Goal: Task Accomplishment & Management: Manage account settings

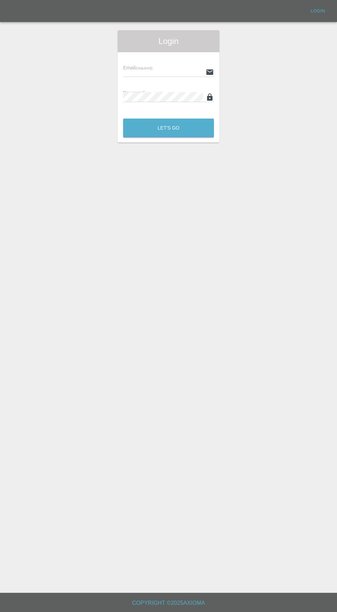
click at [168, 70] on input "text" at bounding box center [163, 72] width 80 height 10
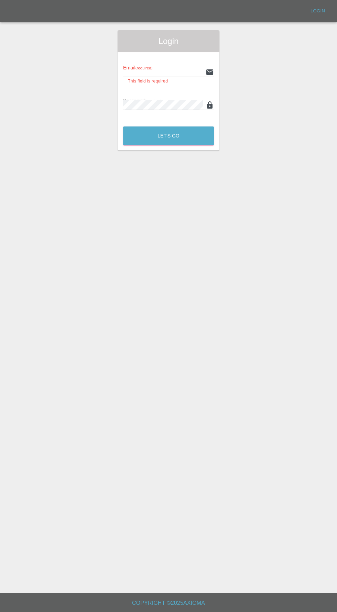
type input "[EMAIL_ADDRESS][DOMAIN_NAME]"
click at [123, 126] on button "Let's Go" at bounding box center [168, 135] width 91 height 19
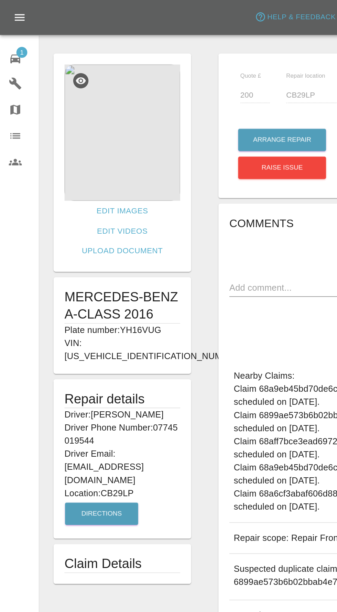
click at [93, 76] on img at bounding box center [77, 84] width 73 height 86
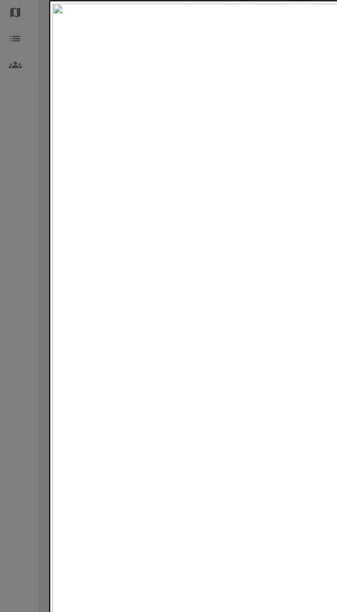
click at [12, 313] on div at bounding box center [168, 306] width 337 height 612
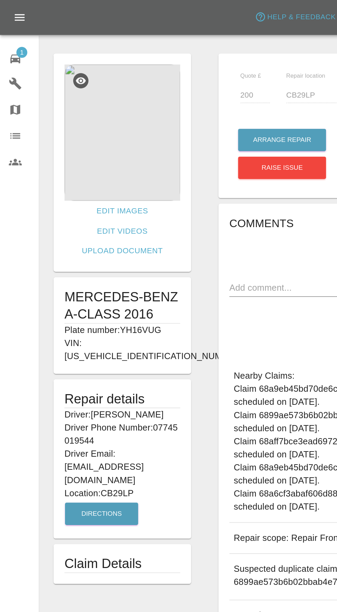
click at [107, 93] on img at bounding box center [77, 84] width 73 height 86
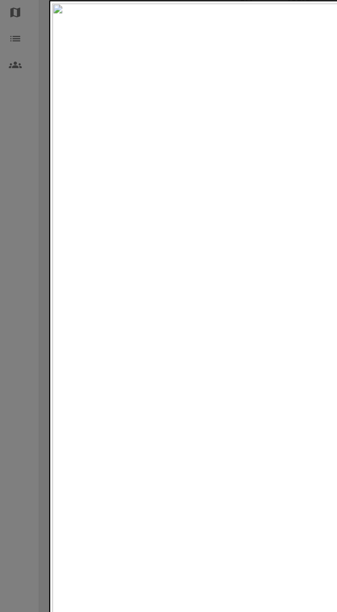
click at [11, 303] on div at bounding box center [168, 306] width 337 height 612
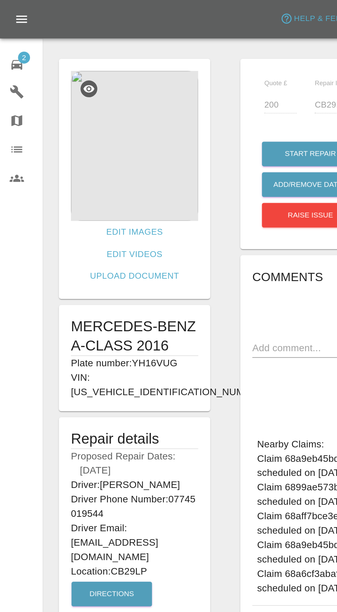
click at [14, 37] on div "2" at bounding box center [14, 36] width 19 height 10
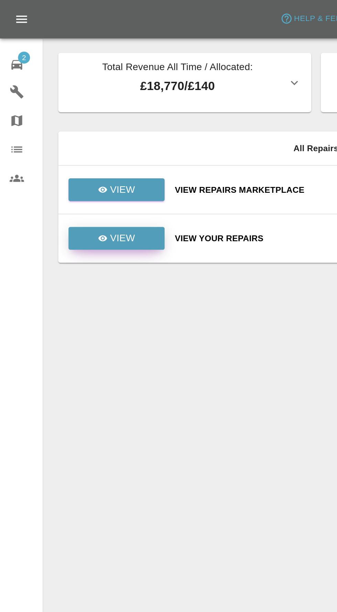
click at [77, 136] on link "View" at bounding box center [66, 136] width 55 height 13
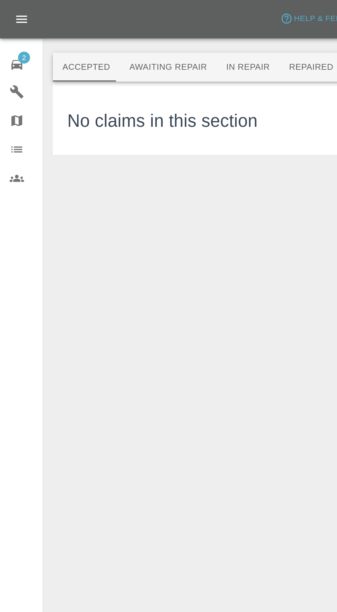
click at [97, 41] on button "Awaiting Repair" at bounding box center [95, 38] width 55 height 16
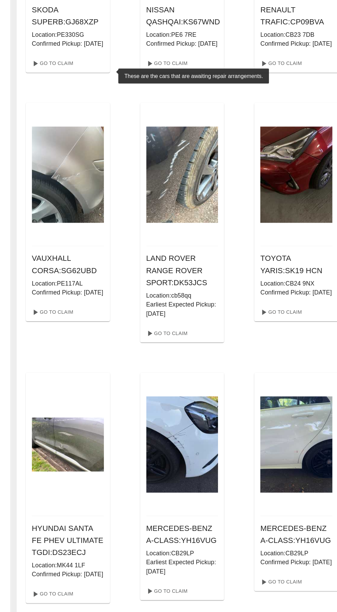
scroll to position [373, 0]
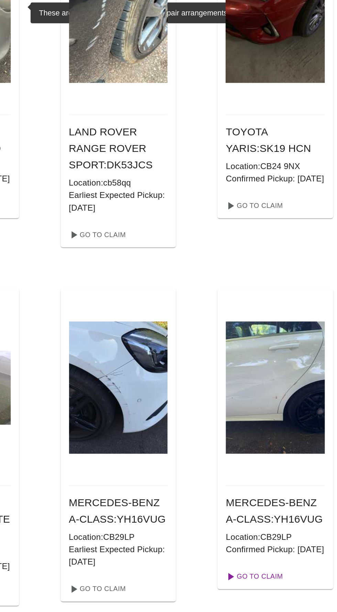
click at [274, 587] on link "Go To Claim" at bounding box center [270, 581] width 42 height 11
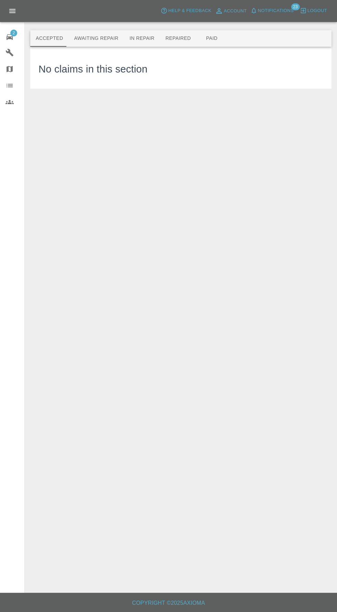
click at [92, 38] on button "Awaiting Repair" at bounding box center [95, 38] width 55 height 16
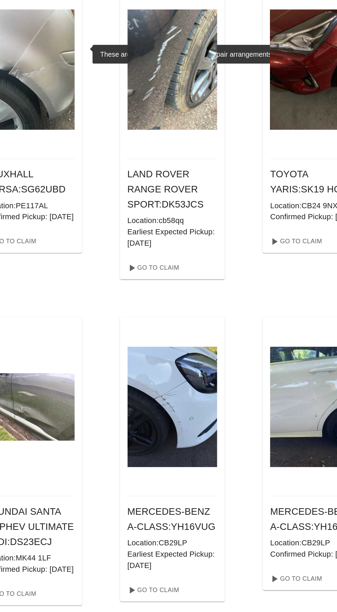
scroll to position [373, 0]
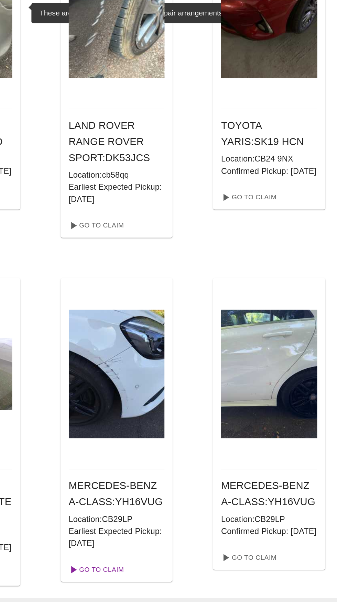
click at [171, 595] on link "Go To Claim" at bounding box center [166, 589] width 42 height 11
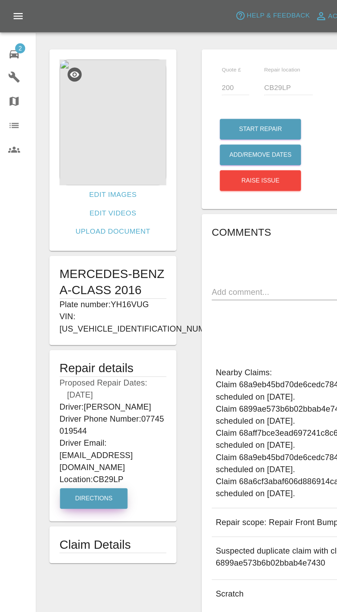
click at [61, 333] on button "Directions" at bounding box center [64, 340] width 46 height 14
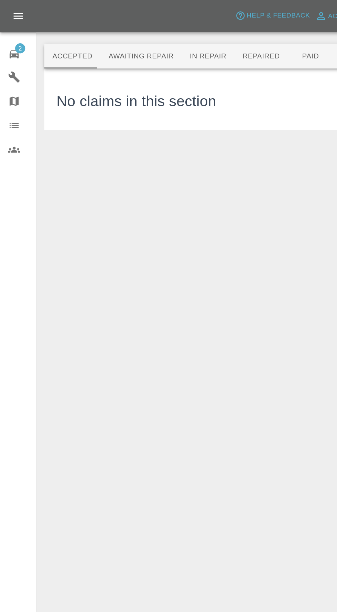
click at [93, 39] on button "Awaiting Repair" at bounding box center [95, 38] width 55 height 16
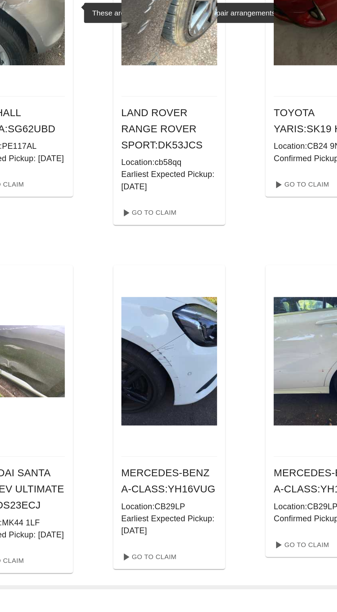
scroll to position [373, 0]
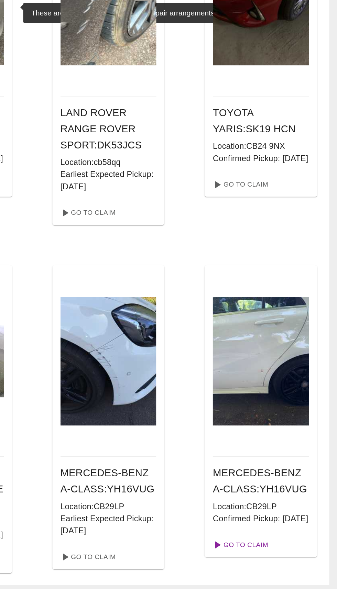
click at [284, 587] on link "Go To Claim" at bounding box center [270, 581] width 42 height 11
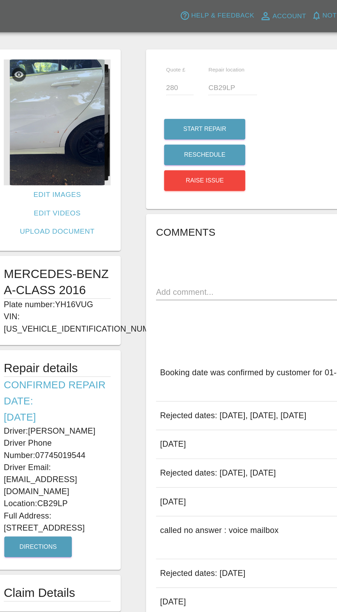
click at [87, 89] on img at bounding box center [77, 84] width 73 height 86
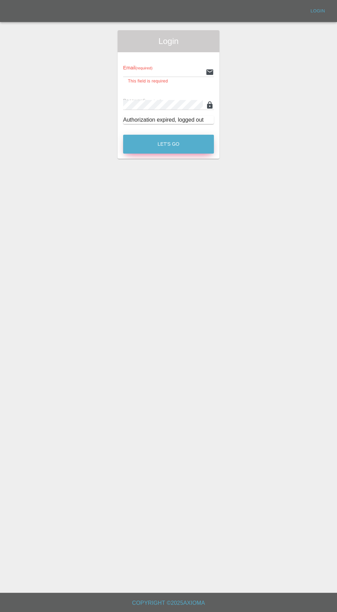
click at [180, 151] on button "Let's Go" at bounding box center [168, 144] width 91 height 19
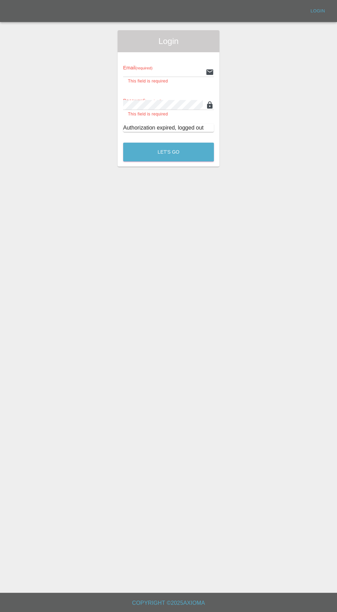
click at [174, 72] on input "text" at bounding box center [163, 72] width 80 height 10
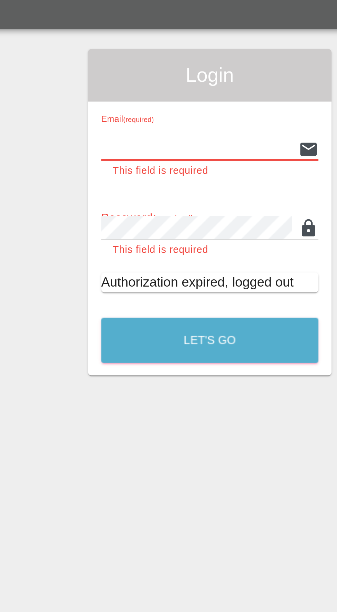
type input "[EMAIL_ADDRESS][DOMAIN_NAME]"
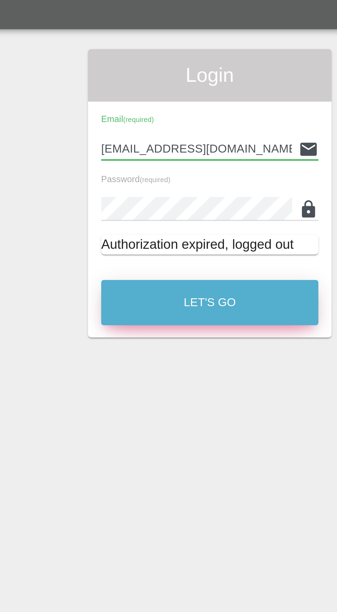
click at [197, 137] on button "Let's Go" at bounding box center [168, 136] width 91 height 19
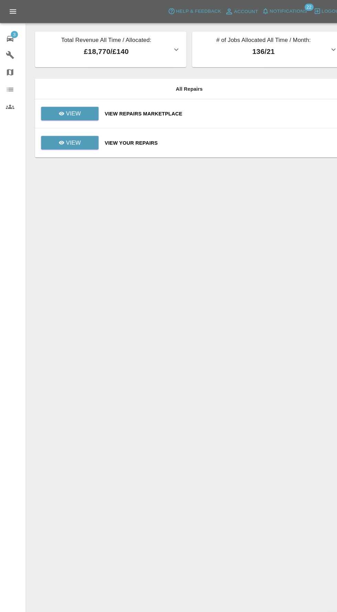
click at [280, 11] on span "Notifications" at bounding box center [276, 11] width 36 height 8
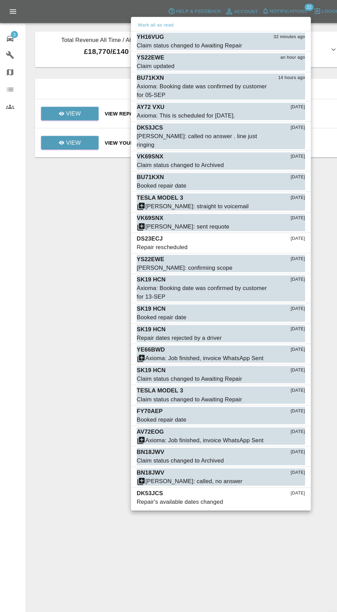
click at [61, 422] on div at bounding box center [168, 306] width 337 height 612
